Goal: Information Seeking & Learning: Check status

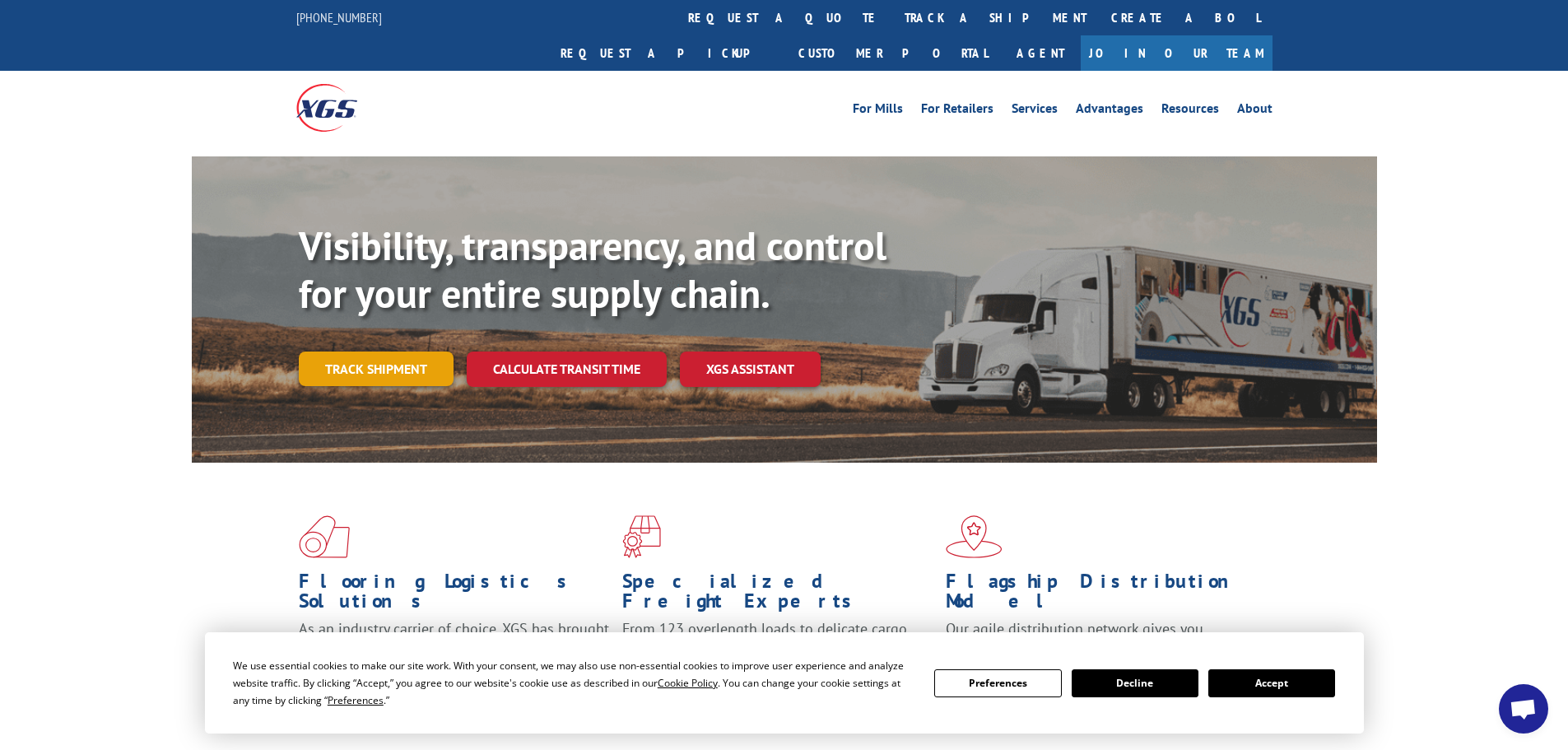
click at [341, 352] on link "Track shipment" at bounding box center [376, 369] width 155 height 35
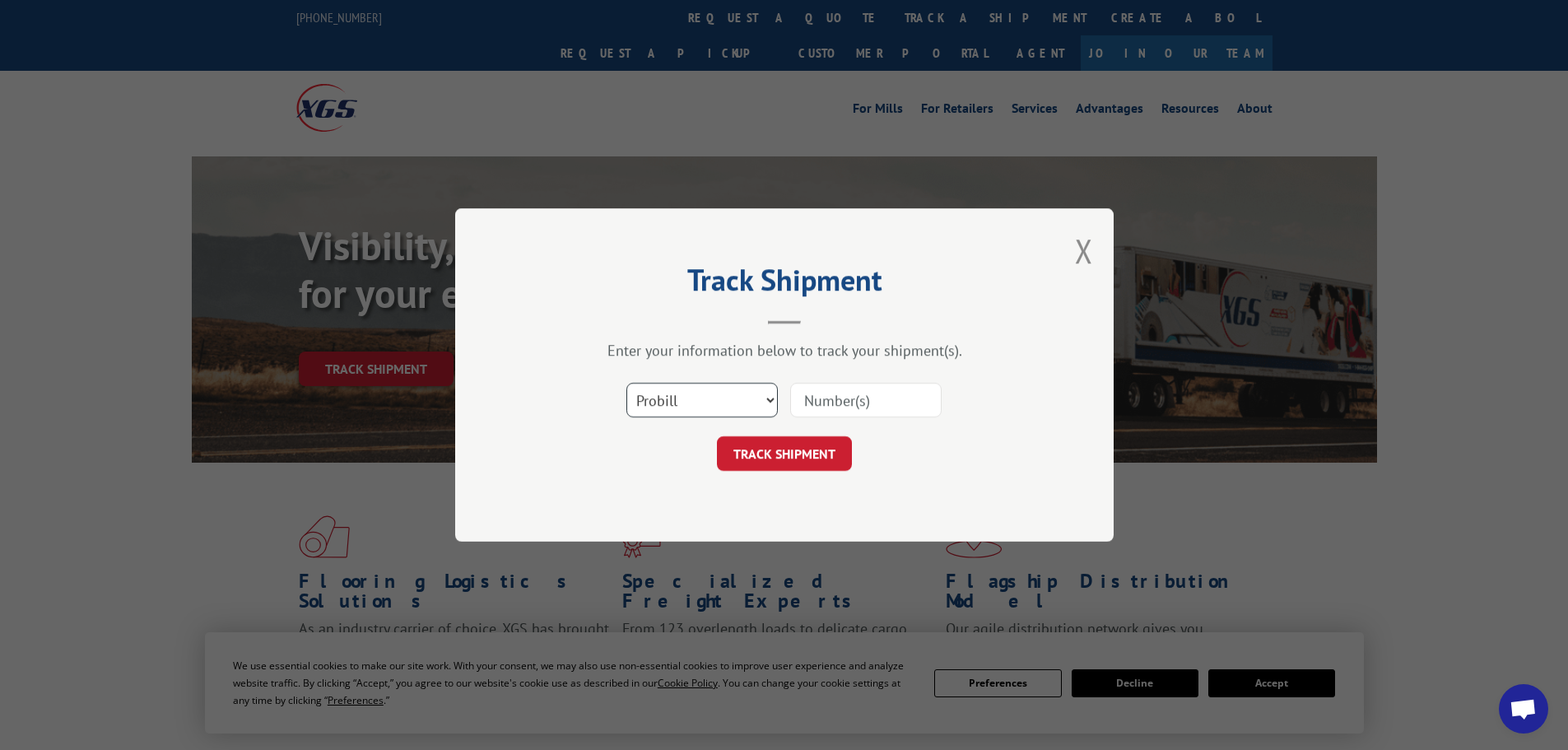
drag, startPoint x: 707, startPoint y: 396, endPoint x: 697, endPoint y: 407, distance: 14.9
click at [707, 396] on select "Select category... Probill BOL PO" at bounding box center [702, 400] width 152 height 35
select select "bol"
click at [626, 383] on select "Select category... Probill BOL PO" at bounding box center [702, 400] width 152 height 35
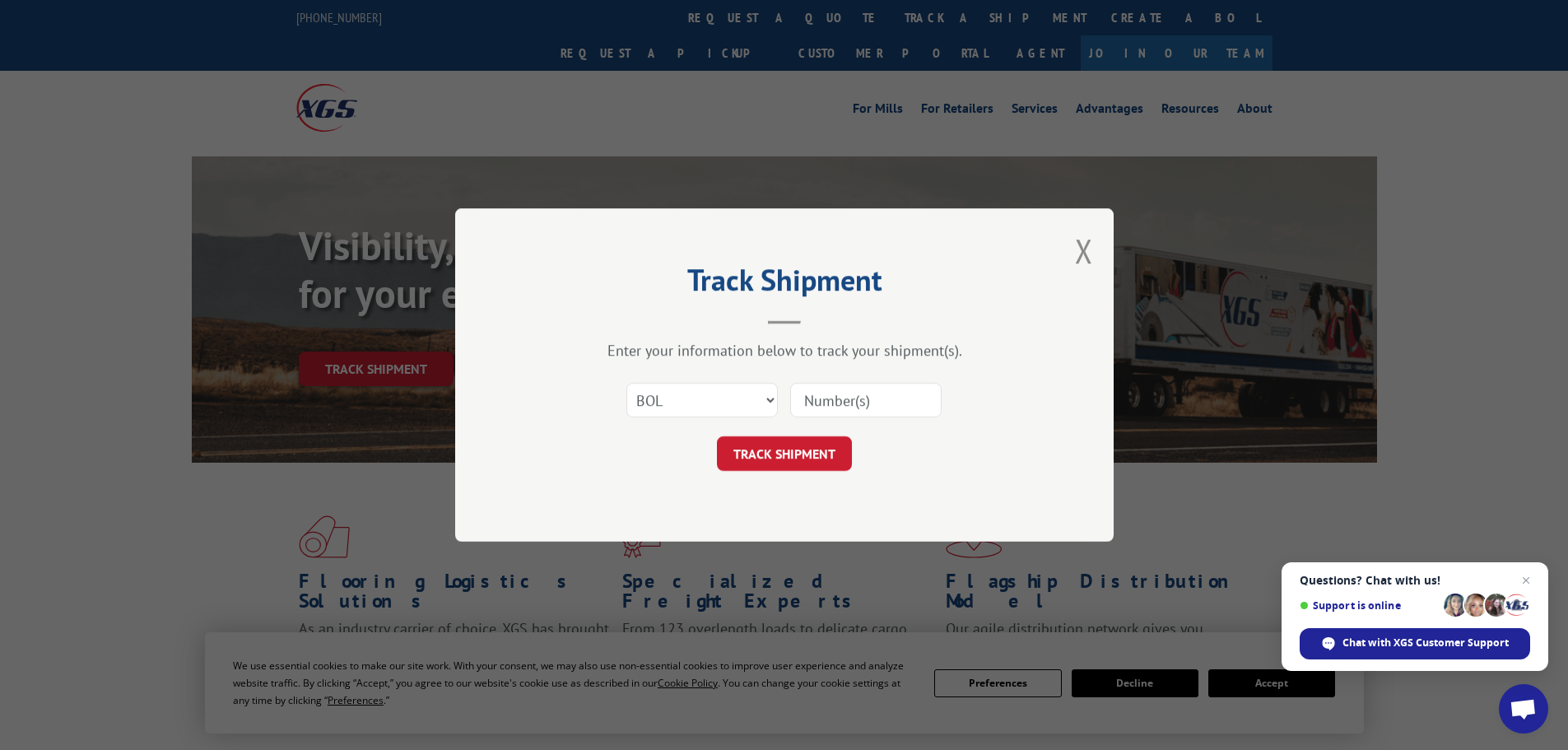
click at [811, 394] on input at bounding box center [866, 400] width 152 height 35
paste input "6013781"
type input "6013781"
click at [785, 450] on button "TRACK SHIPMENT" at bounding box center [784, 454] width 135 height 35
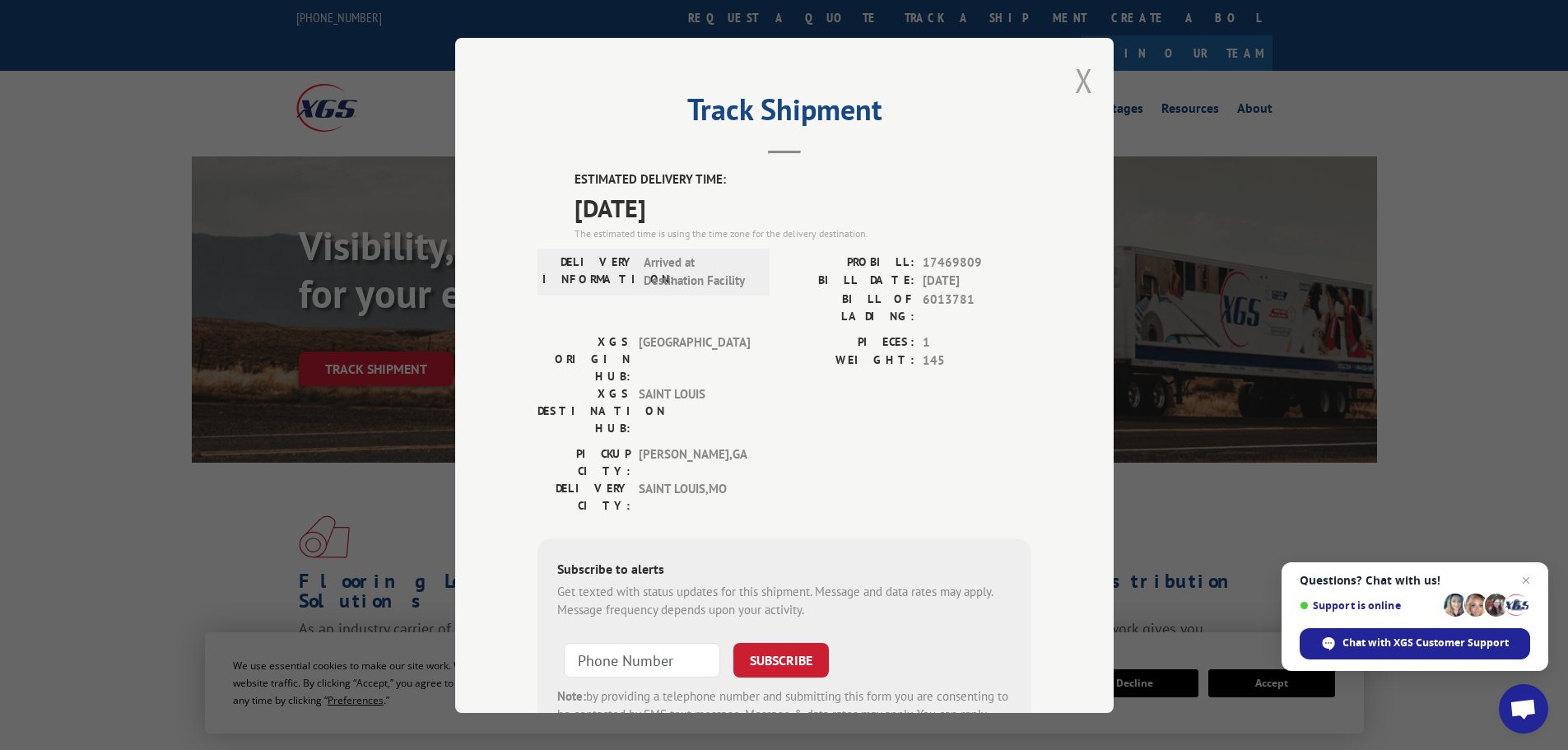
click at [1075, 78] on button "Close modal" at bounding box center [1084, 80] width 19 height 44
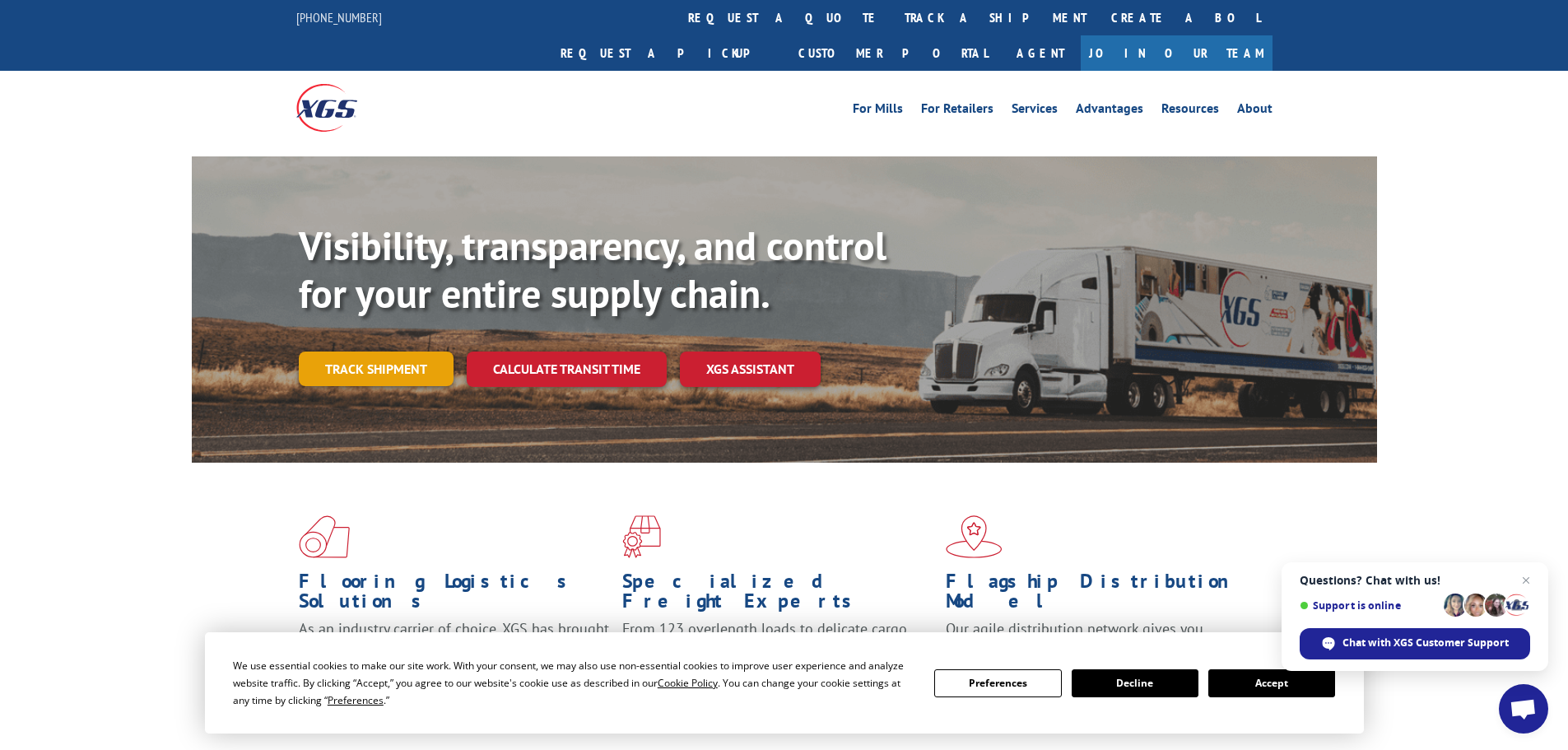
click at [325, 352] on link "Track shipment" at bounding box center [376, 369] width 155 height 35
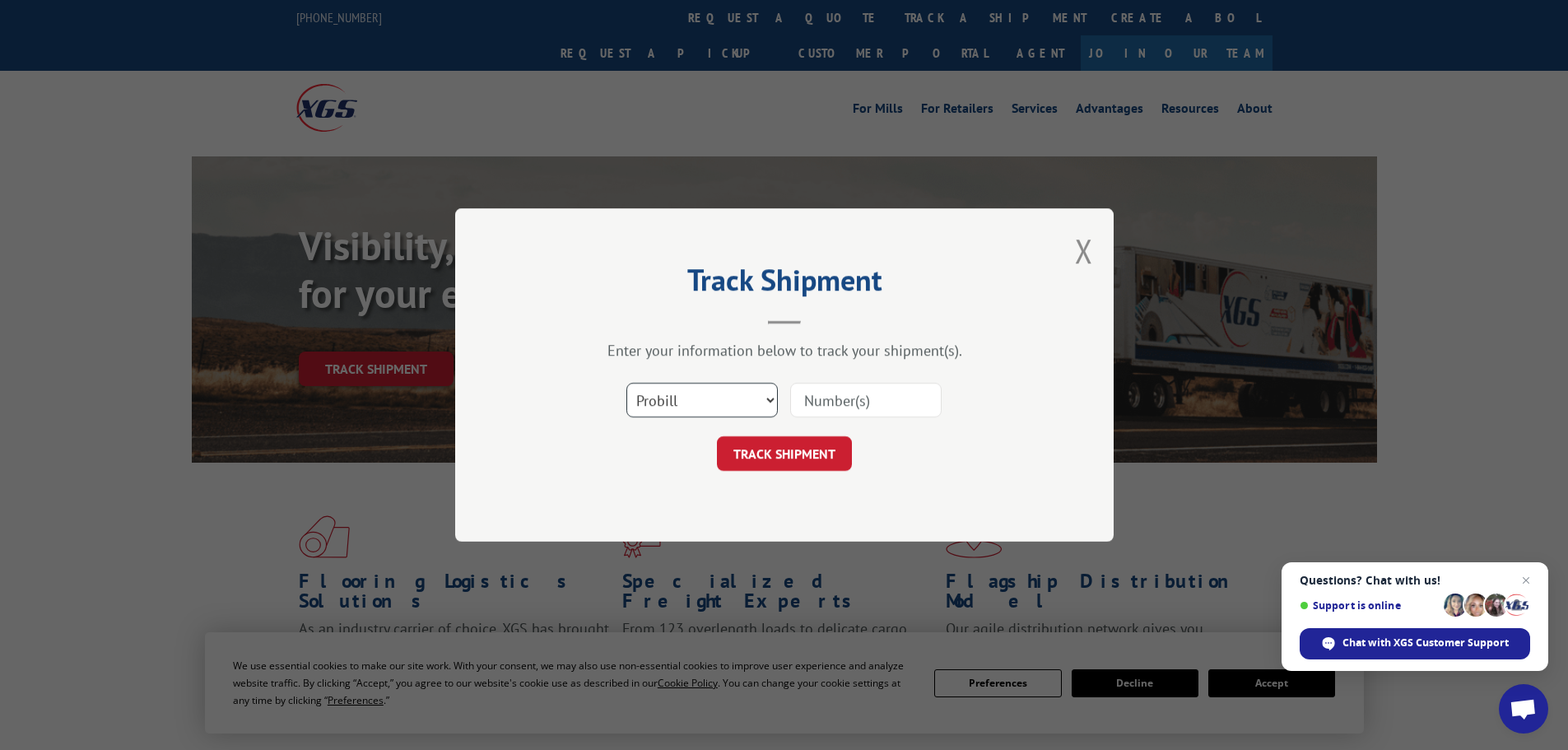
drag, startPoint x: 680, startPoint y: 395, endPoint x: 682, endPoint y: 407, distance: 12.2
click at [680, 395] on select "Select category... Probill BOL PO" at bounding box center [702, 400] width 152 height 35
select select "bol"
click at [626, 383] on select "Select category... Probill BOL PO" at bounding box center [702, 400] width 152 height 35
click at [859, 399] on input at bounding box center [866, 400] width 152 height 35
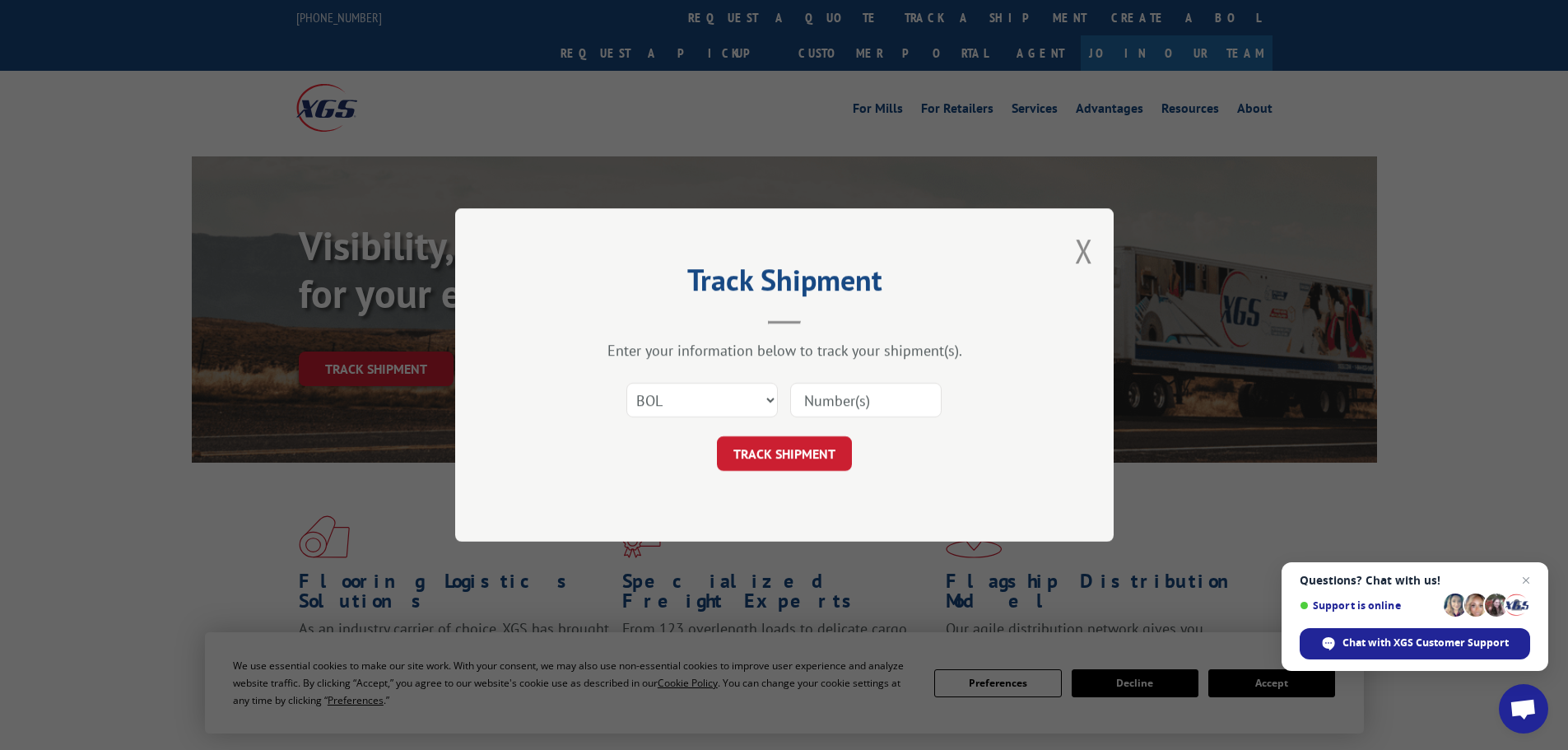
paste input "5176351"
type input "5176351"
click at [762, 455] on button "TRACK SHIPMENT" at bounding box center [784, 454] width 135 height 35
